Goal: Find specific page/section: Find specific page/section

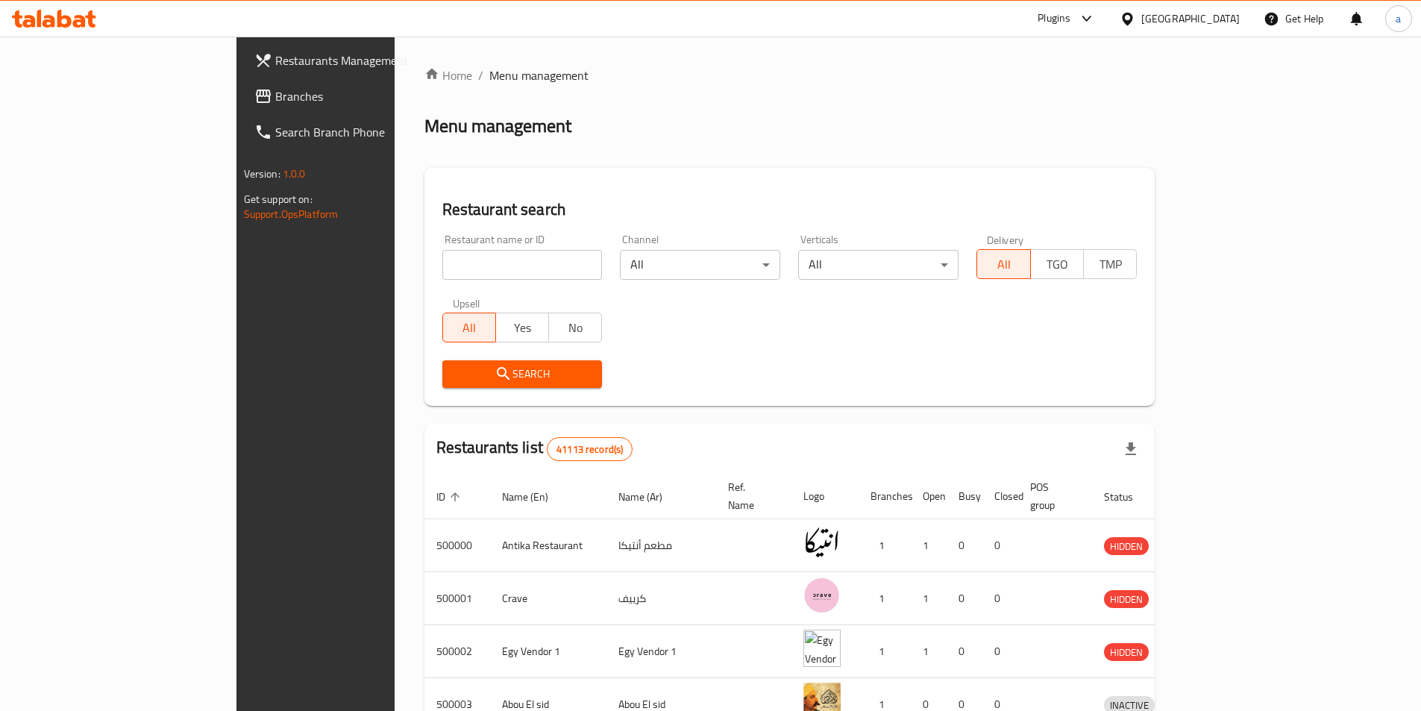
click at [1235, 12] on div "[GEOGRAPHIC_DATA]" at bounding box center [1190, 18] width 98 height 16
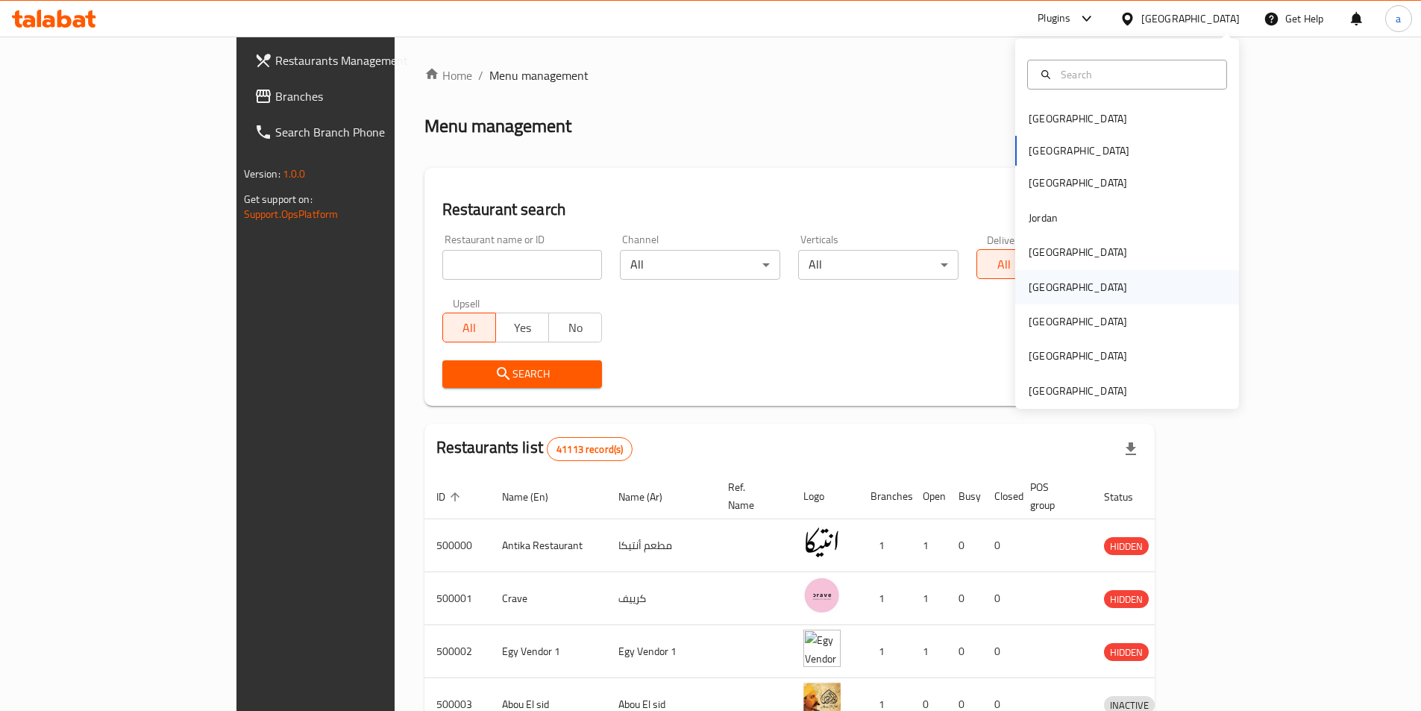
click at [1063, 281] on div "[GEOGRAPHIC_DATA]" at bounding box center [1127, 287] width 224 height 34
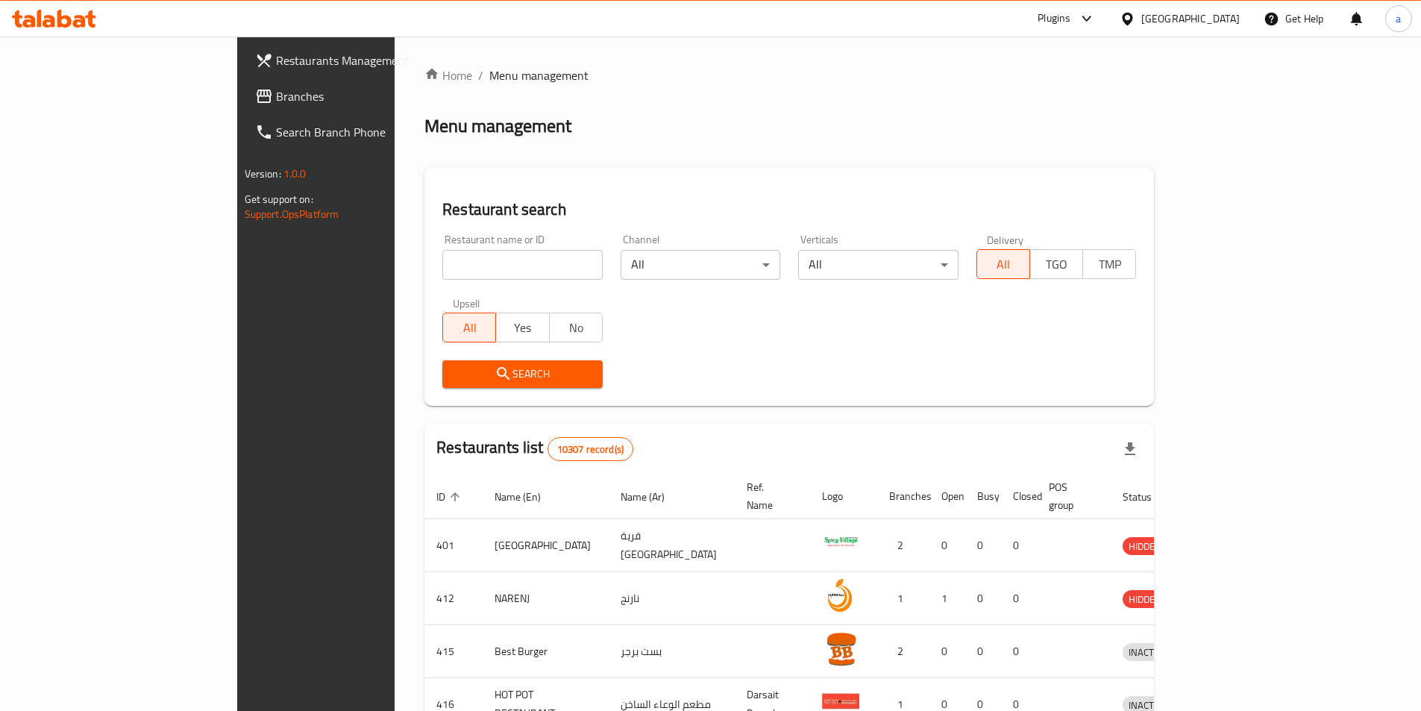
click at [1096, 21] on div at bounding box center [1083, 19] width 25 height 18
click at [1038, 212] on div "Product Information Management" at bounding box center [1033, 204] width 154 height 16
